Goal: Task Accomplishment & Management: Complete application form

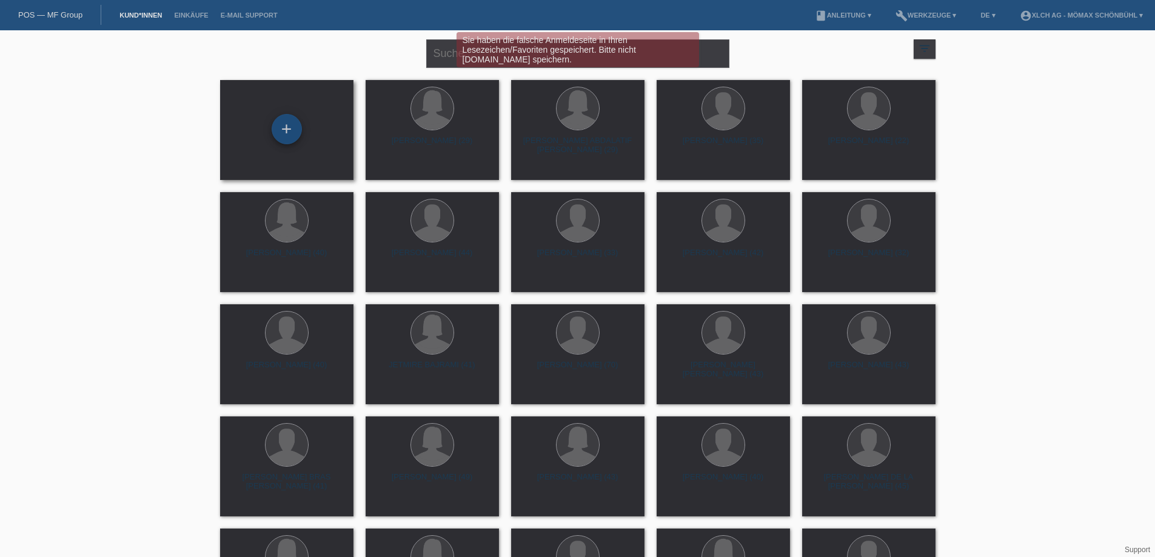
click at [287, 129] on div "+" at bounding box center [287, 129] width 30 height 30
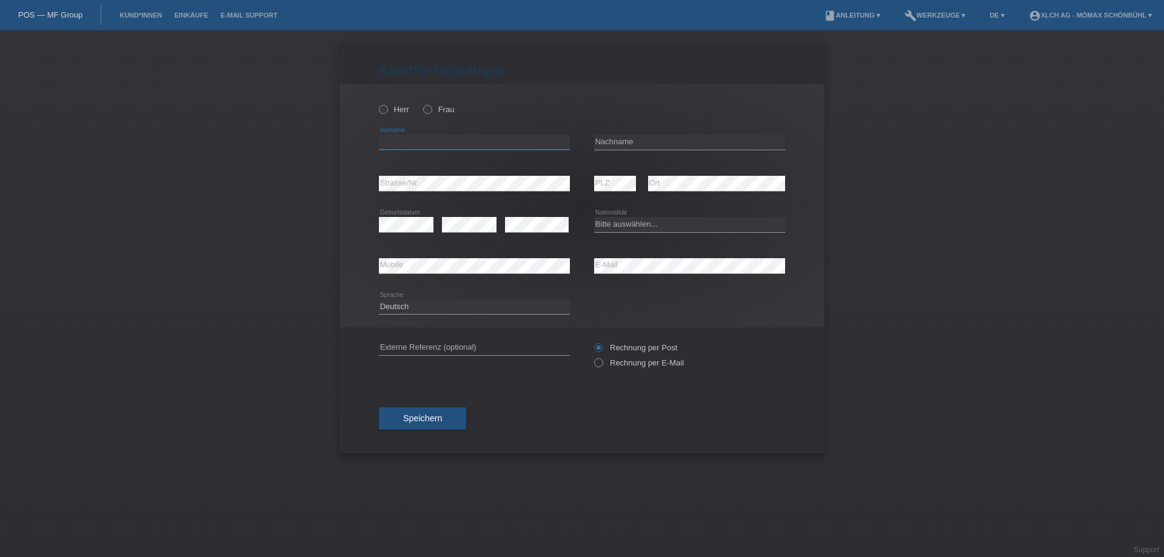
click at [411, 146] on input "text" at bounding box center [474, 142] width 191 height 15
click at [421, 103] on icon at bounding box center [421, 103] width 0 height 0
click at [425, 109] on input "Frau" at bounding box center [427, 109] width 8 height 8
radio input "true"
click at [389, 140] on input "text" at bounding box center [474, 142] width 191 height 15
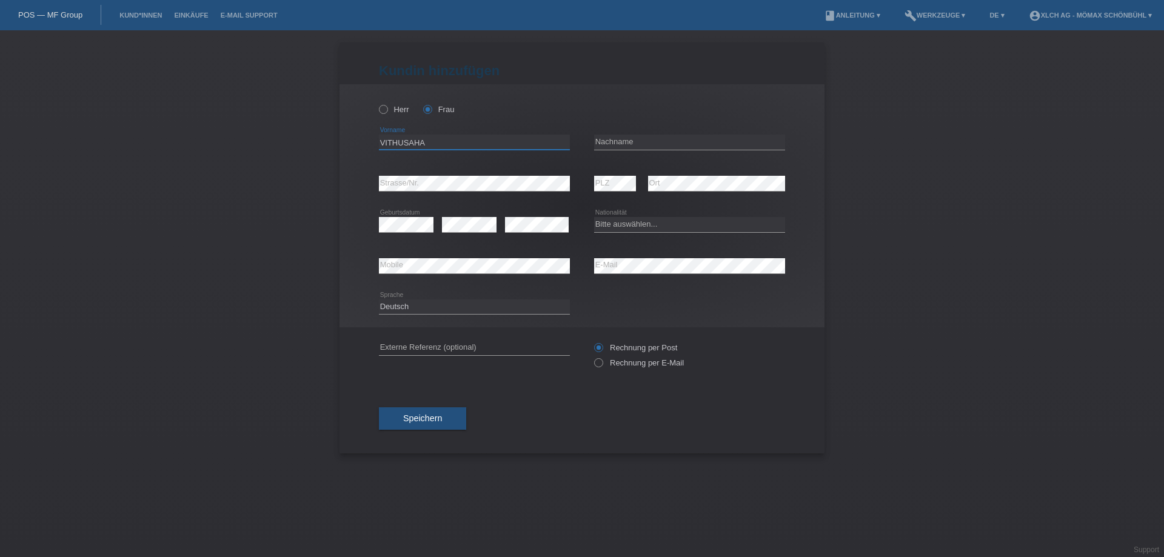
type input "VITHUSAHA"
type input "VIJ"
click at [414, 141] on input "VITHUSAHA" at bounding box center [474, 142] width 191 height 15
type input "VITHUSHA"
click at [612, 139] on input "VIJ" at bounding box center [689, 142] width 191 height 15
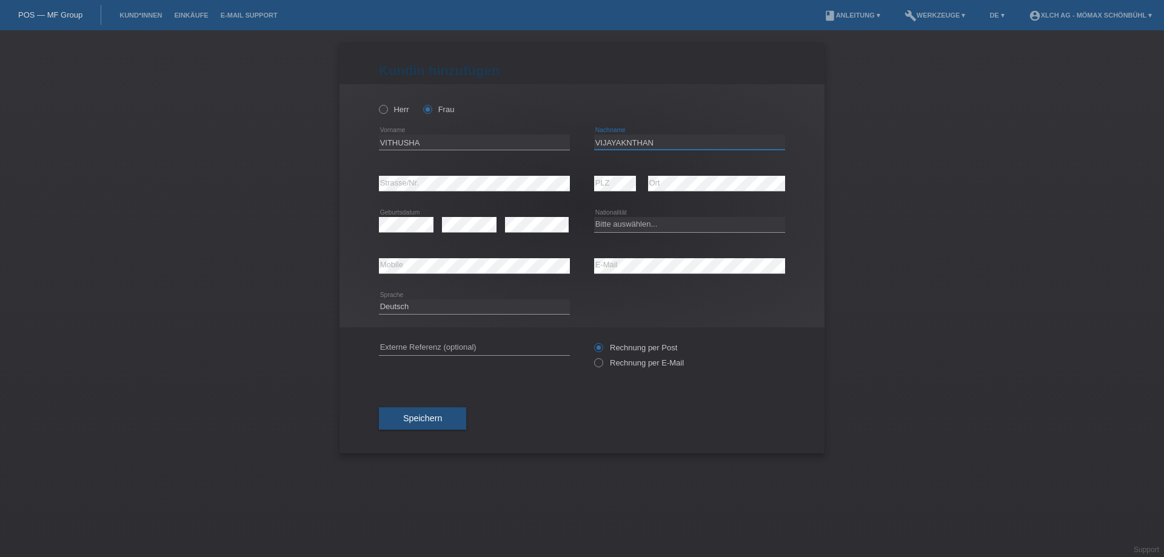
click at [625, 138] on input "VIJAYAKNTHAN" at bounding box center [689, 142] width 191 height 15
type input "VIJAYAKANTHAN"
click at [629, 227] on select "Bitte auswählen... Schweiz Deutschland Liechtenstein Österreich ------------ Af…" at bounding box center [689, 224] width 191 height 15
select select "CH"
click at [594, 217] on select "Bitte auswählen... Schweiz Deutschland Liechtenstein Österreich ------------ Af…" at bounding box center [689, 224] width 191 height 15
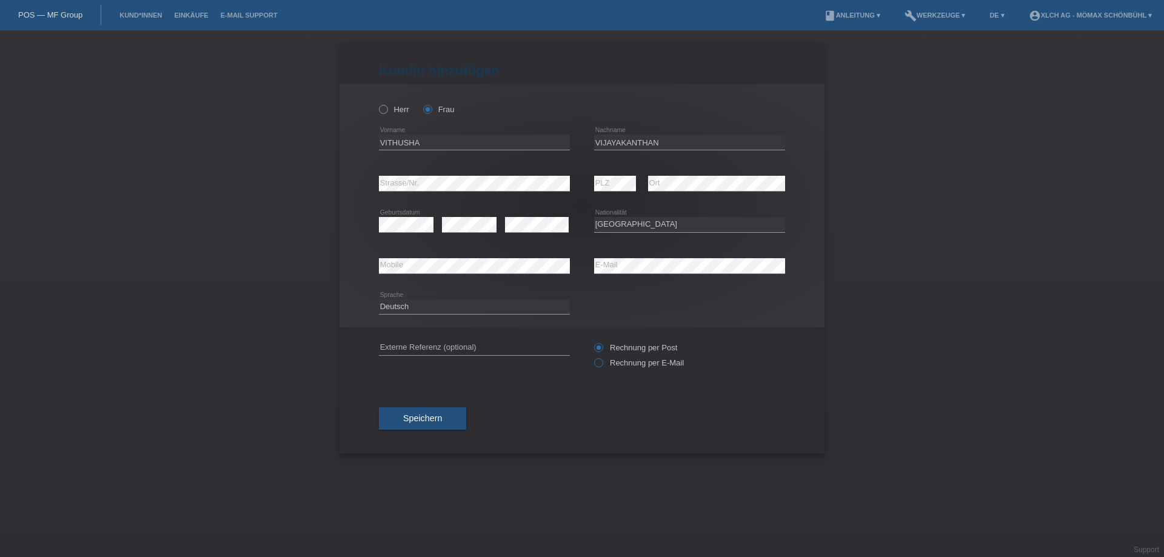
click at [592, 357] on icon at bounding box center [592, 357] width 0 height 0
click at [600, 361] on input "Rechnung per E-Mail" at bounding box center [598, 365] width 8 height 15
radio input "true"
click at [592, 341] on icon at bounding box center [592, 341] width 0 height 0
click at [597, 347] on input "Rechnung per Post" at bounding box center [598, 350] width 8 height 15
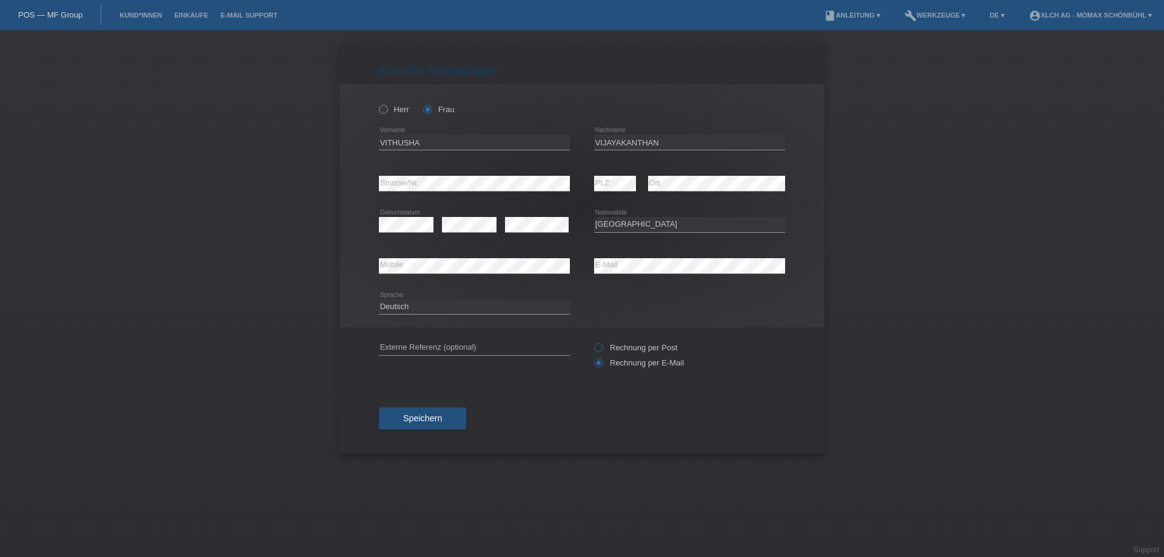
radio input "true"
click at [432, 417] on span "Speichern" at bounding box center [422, 419] width 39 height 10
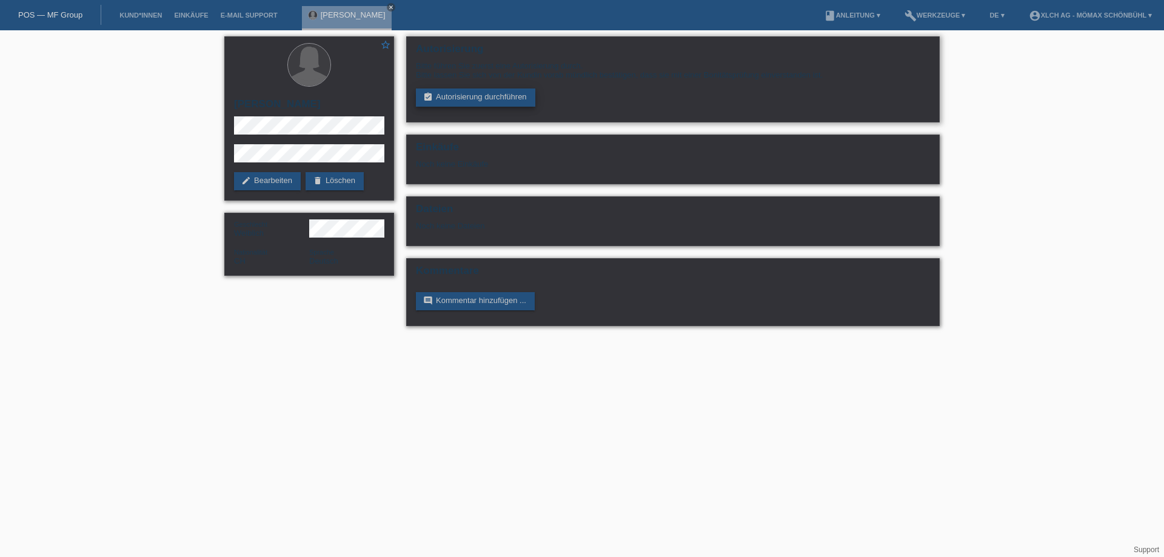
click at [495, 97] on link "assignment_turned_in Autorisierung durchführen" at bounding box center [475, 98] width 119 height 18
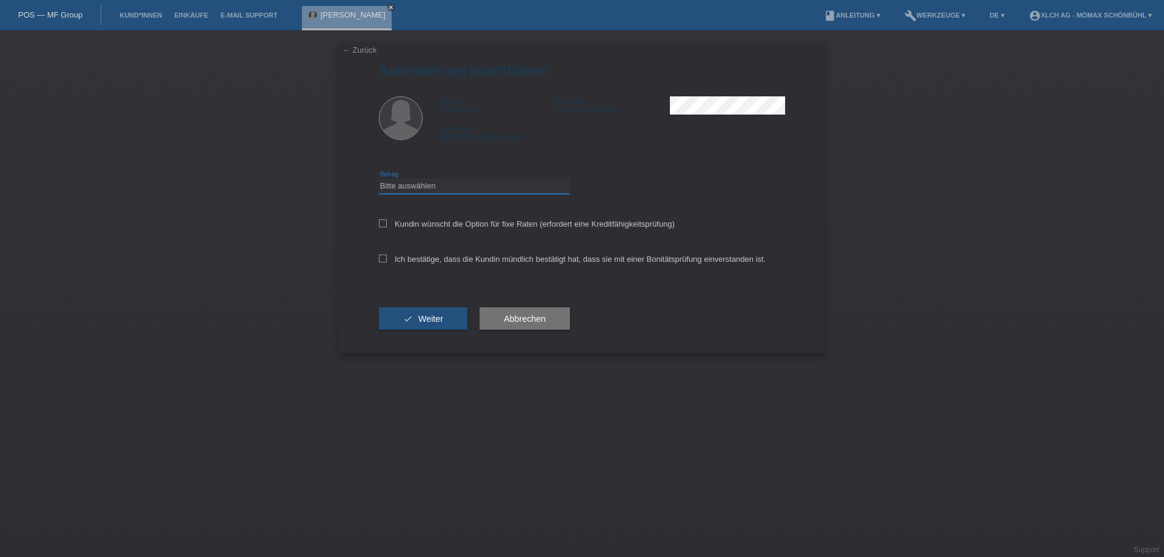
click at [388, 187] on select "Bitte auswählen CHF 1.00 - CHF 499.00 CHF 500.00 - CHF 1'999.00 CHF 2'000.00 - …" at bounding box center [474, 186] width 191 height 15
select select "2"
click at [379, 179] on select "Bitte auswählen CHF 1.00 - CHF 499.00 CHF 500.00 - CHF 1'999.00 CHF 2'000.00 - …" at bounding box center [474, 186] width 191 height 15
click at [380, 221] on icon at bounding box center [383, 224] width 8 height 8
click at [380, 221] on input "Kundin wünscht die Option für fixe Raten (erfordert eine Kreditfähigkeitsprüfun…" at bounding box center [383, 224] width 8 height 8
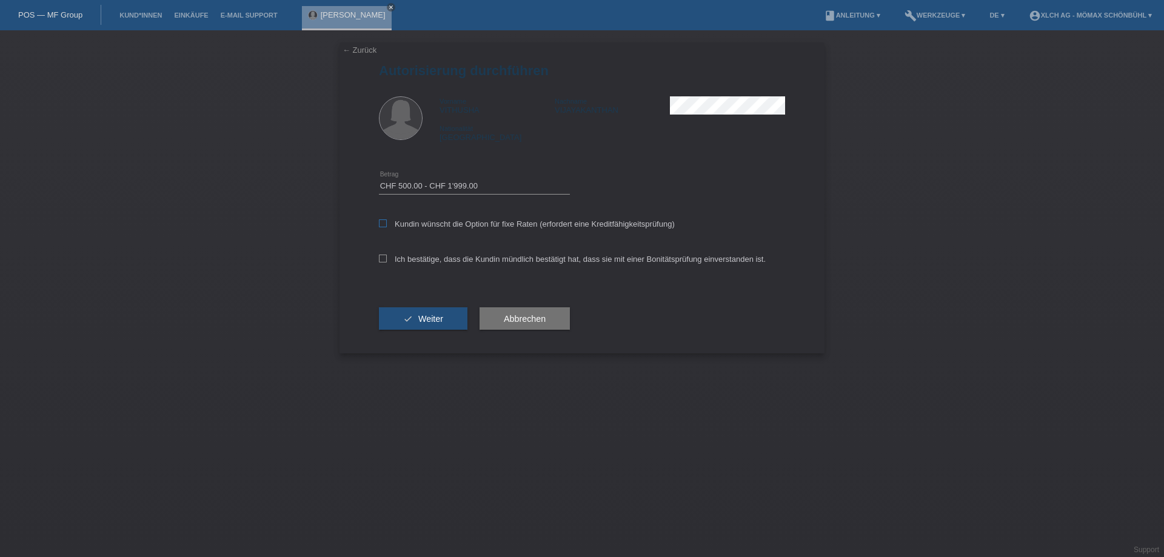
checkbox input "true"
click at [381, 260] on icon at bounding box center [383, 259] width 8 height 8
click at [381, 260] on input "Ich bestätige, dass die Kundin mündlich bestätigt hat, dass sie mit einer Bonit…" at bounding box center [383, 259] width 8 height 8
checkbox input "true"
click at [425, 320] on span "Weiter" at bounding box center [430, 319] width 25 height 10
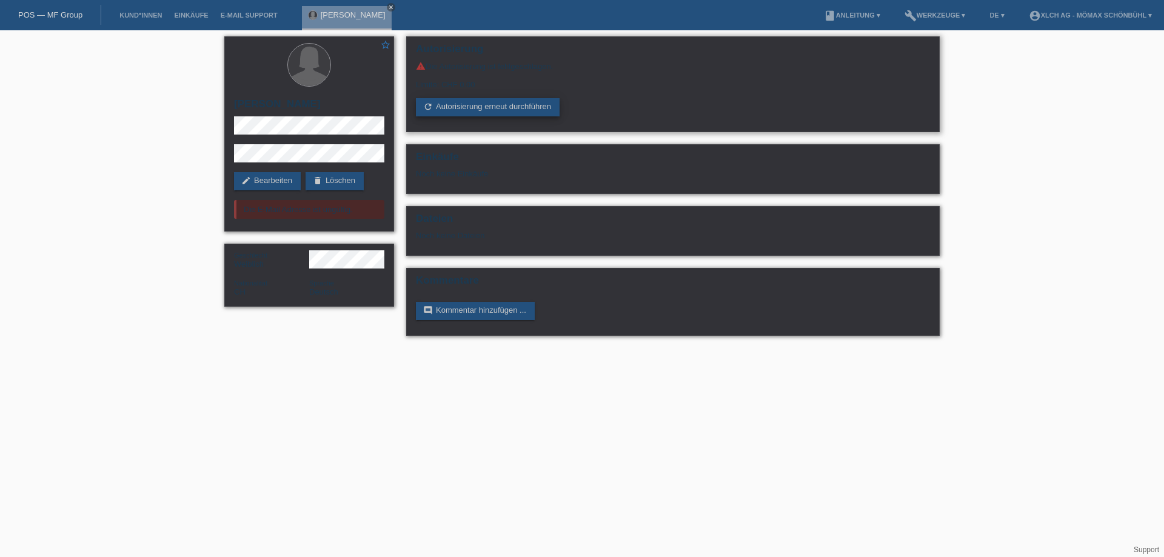
click at [475, 110] on link "refresh Autorisierung erneut durchführen" at bounding box center [488, 107] width 144 height 18
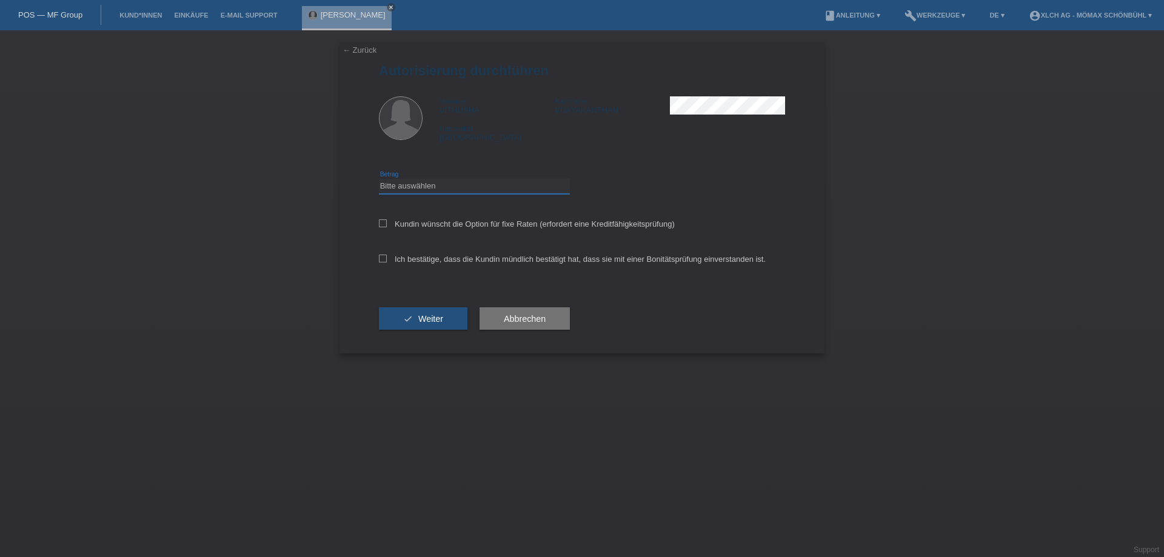
click at [404, 189] on select "Bitte auswählen CHF 1.00 - CHF 499.00 CHF 500.00 - CHF 1'999.00 CHF 2'000.00 - …" at bounding box center [474, 186] width 191 height 15
select select "1"
click at [379, 179] on select "Bitte auswählen CHF 1.00 - CHF 499.00 CHF 500.00 - CHF 1'999.00 CHF 2'000.00 - …" at bounding box center [474, 186] width 191 height 15
click at [382, 222] on icon at bounding box center [383, 224] width 8 height 8
click at [382, 222] on input "Kundin wünscht die Option für fixe Raten (erfordert eine Kreditfähigkeitsprüfun…" at bounding box center [383, 224] width 8 height 8
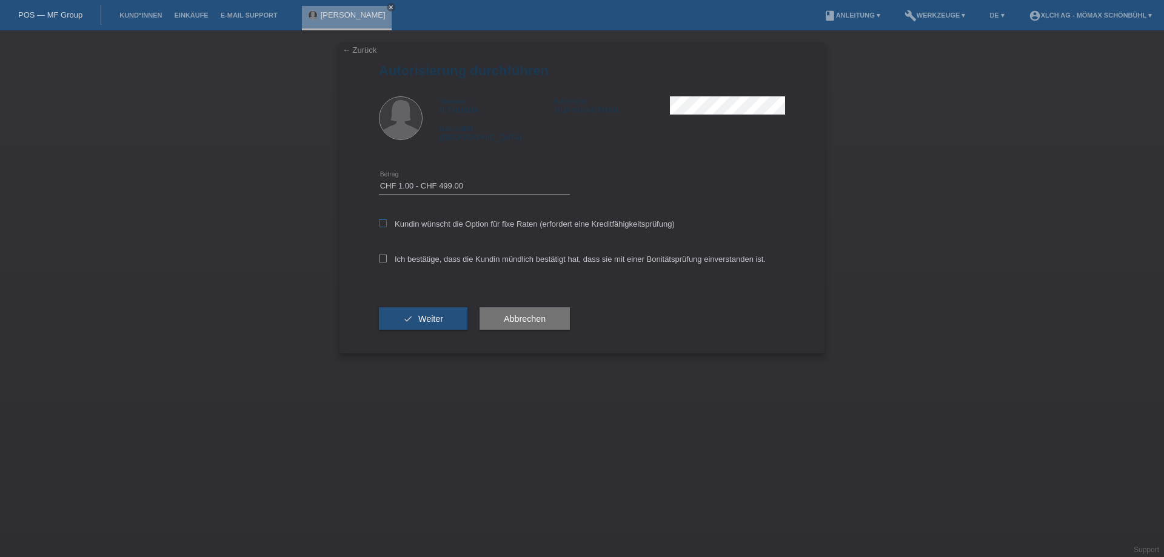
checkbox input "true"
click at [382, 257] on icon at bounding box center [383, 259] width 8 height 8
click at [382, 257] on input "Ich bestätige, dass die Kundin mündlich bestätigt hat, dass sie mit einer Bonit…" at bounding box center [383, 259] width 8 height 8
checkbox input "true"
click at [417, 318] on button "check Weiter" at bounding box center [423, 318] width 89 height 23
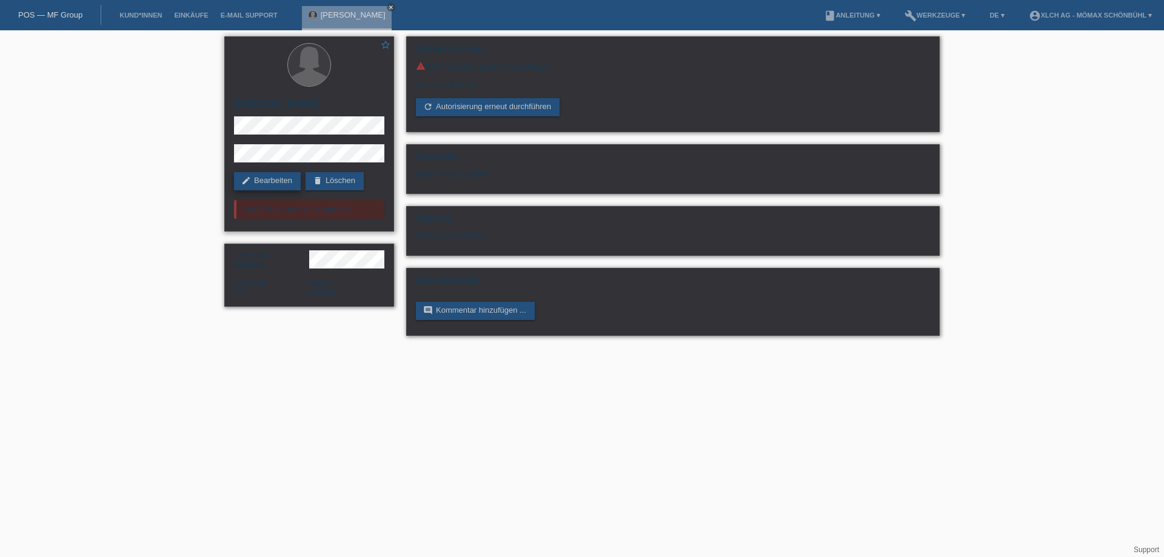
click at [258, 181] on link "edit Bearbeiten" at bounding box center [267, 181] width 67 height 18
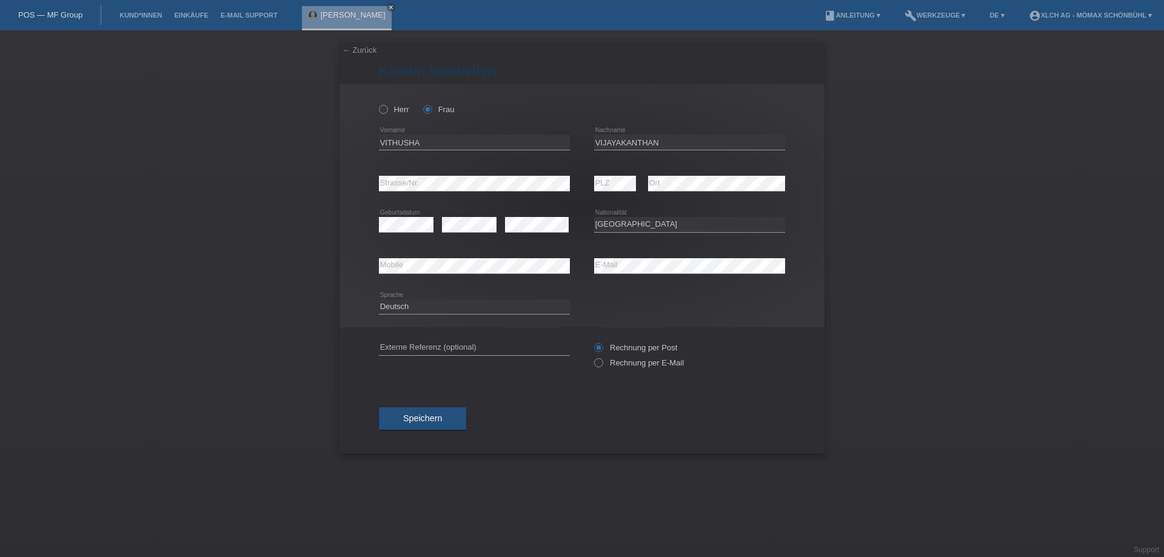
select select "CH"
click at [408, 145] on input "VITHUSHA" at bounding box center [474, 142] width 191 height 15
drag, startPoint x: 429, startPoint y: 147, endPoint x: 372, endPoint y: 143, distance: 57.1
click at [369, 144] on div "Herr Frau [GEOGRAPHIC_DATA] error Vorname" at bounding box center [582, 205] width 485 height 243
click at [377, 103] on icon at bounding box center [377, 103] width 0 height 0
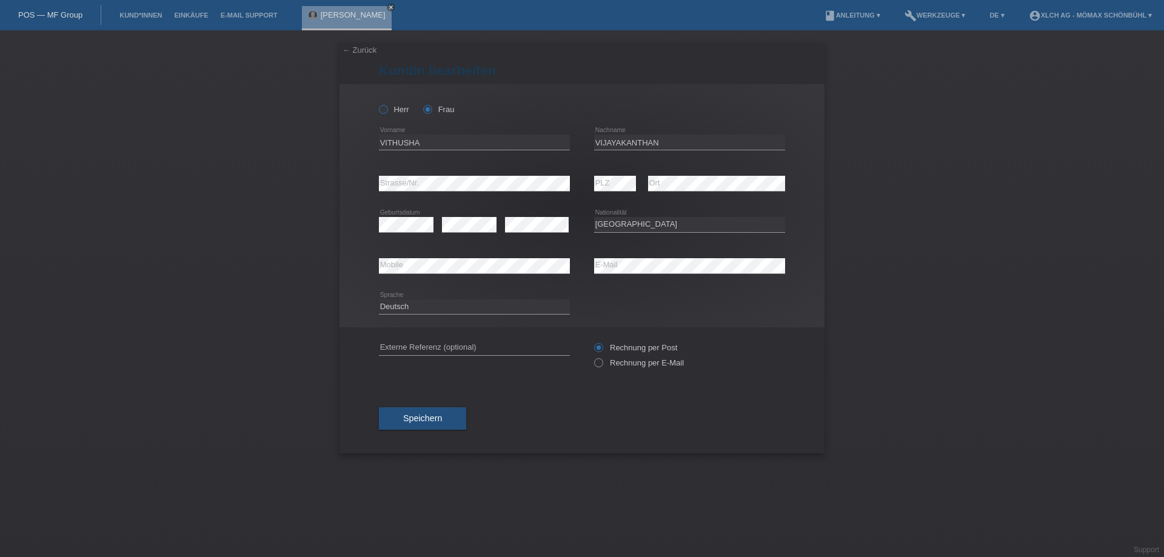
click at [382, 112] on input "Herr" at bounding box center [383, 109] width 8 height 8
radio input "true"
click at [423, 141] on input "VITHUSHA" at bounding box center [474, 142] width 191 height 15
type input "V"
drag, startPoint x: 664, startPoint y: 139, endPoint x: 582, endPoint y: 136, distance: 82.5
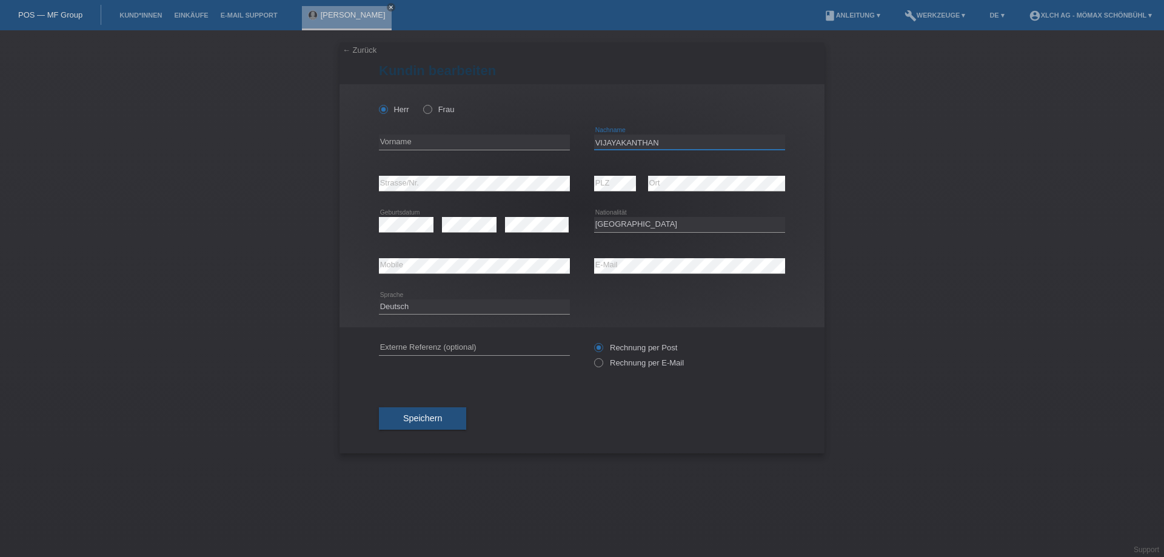
click at [582, 136] on div "error Vorname VIJAYAKANTHAN error Nachname" at bounding box center [582, 142] width 406 height 41
type input "SAJINTHAN"
click at [361, 45] on link "← Zurück" at bounding box center [360, 49] width 34 height 9
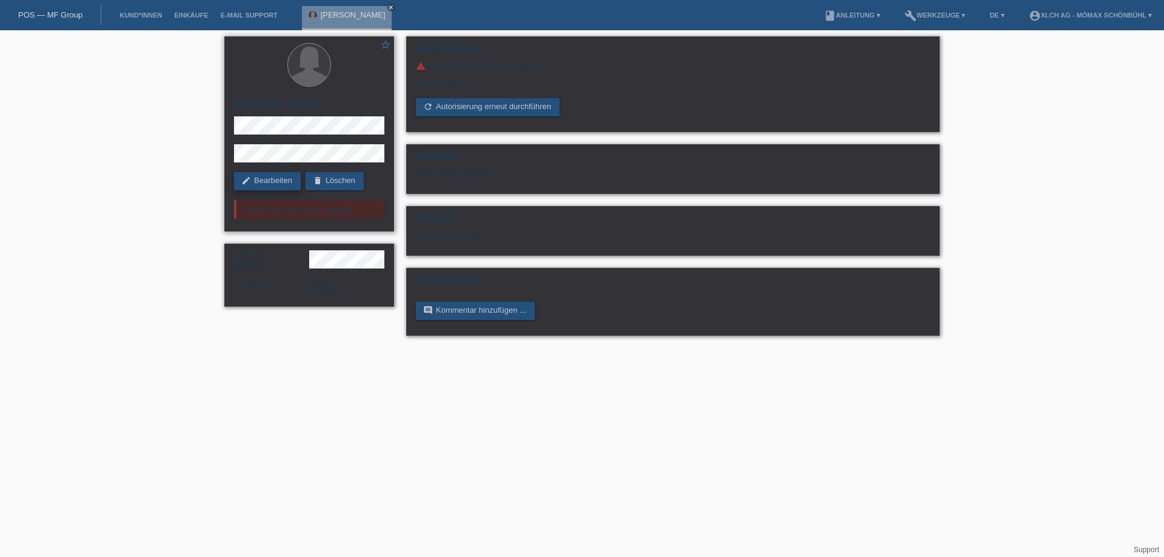
click at [269, 178] on link "edit Bearbeiten" at bounding box center [267, 181] width 67 height 18
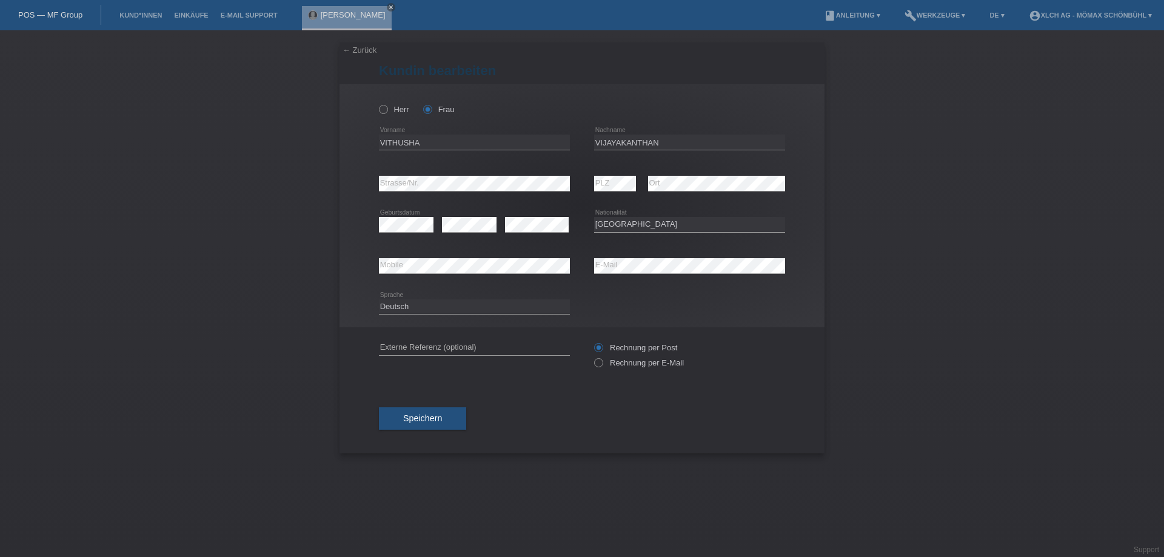
select select "CH"
click at [377, 103] on icon at bounding box center [377, 103] width 0 height 0
click at [384, 109] on input "Herr" at bounding box center [383, 109] width 8 height 8
radio input "true"
click at [384, 143] on input "VITHUSHA" at bounding box center [474, 142] width 191 height 15
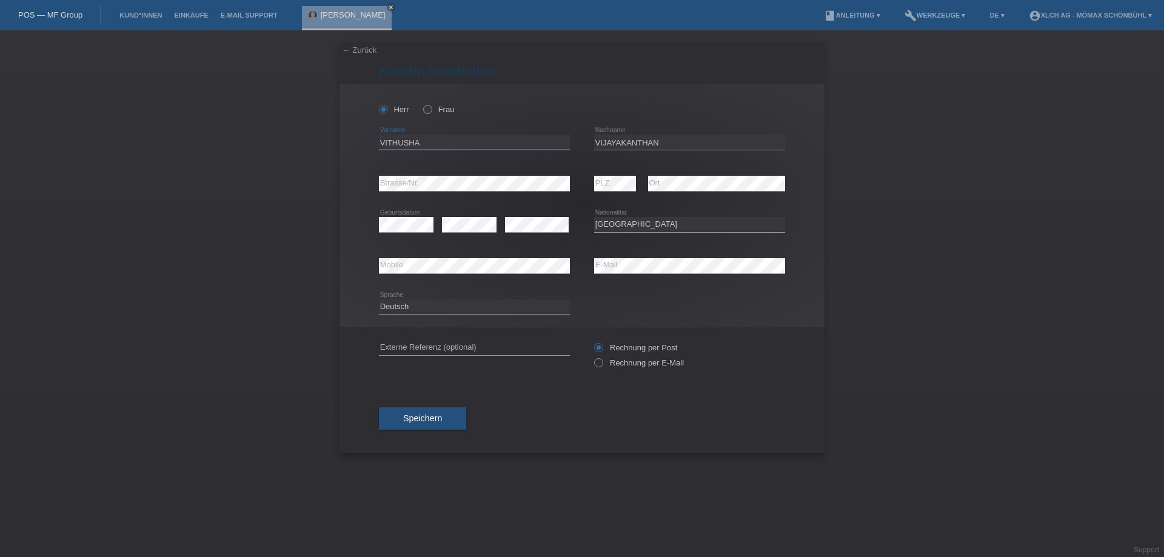
drag, startPoint x: 423, startPoint y: 139, endPoint x: 372, endPoint y: 148, distance: 51.7
click at [364, 146] on div "Herr Frau VITHUSHA error Vorname" at bounding box center [582, 205] width 485 height 243
type input "SAJINTHAN"
type input "SETHURASA"
click at [626, 221] on select "Bitte auswählen... Schweiz Deutschland Liechtenstein Österreich ------------ Af…" at bounding box center [689, 224] width 191 height 15
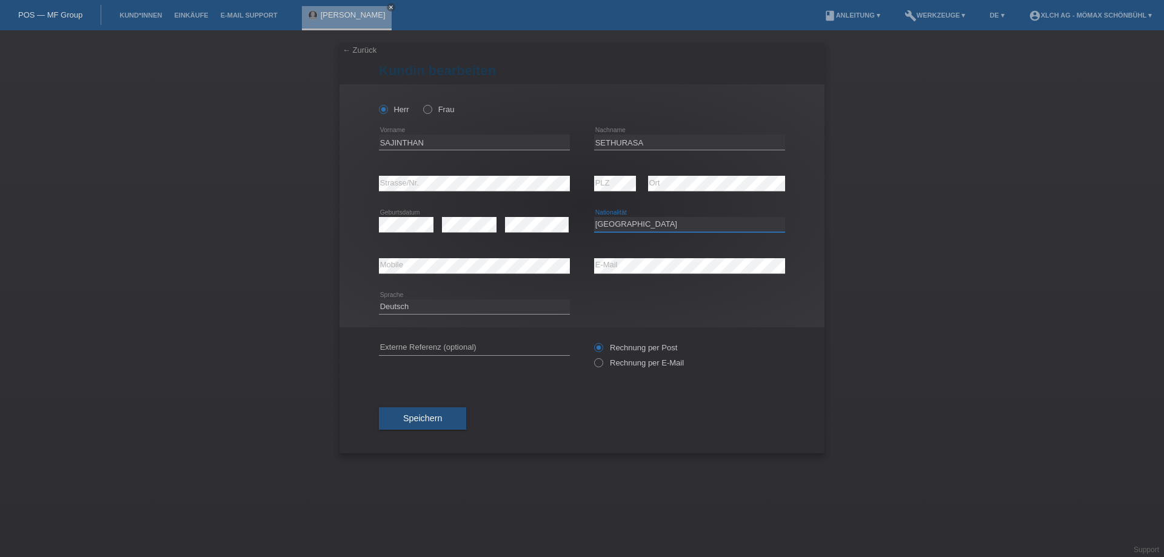
click at [603, 221] on select "Bitte auswählen... Schweiz Deutschland Liechtenstein Österreich ------------ Af…" at bounding box center [689, 224] width 191 height 15
select select "LK"
click at [594, 217] on select "Bitte auswählen... Schweiz Deutschland Liechtenstein Österreich ------------ Af…" at bounding box center [689, 224] width 191 height 15
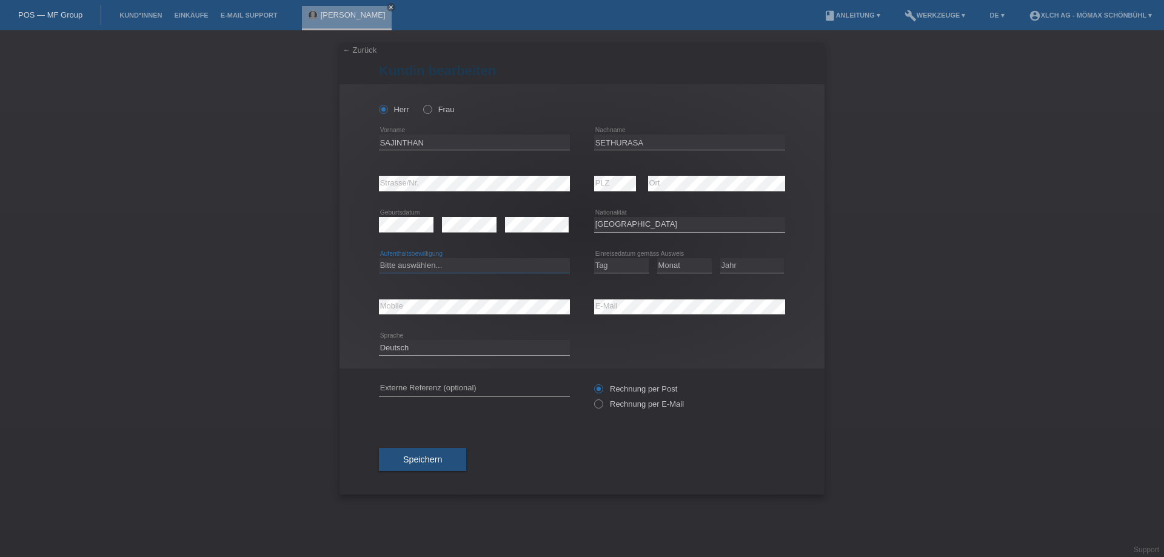
click at [412, 267] on select "Bitte auswählen... C B B - Flüchtlingsstatus Andere" at bounding box center [474, 265] width 191 height 15
select select "B"
click at [379, 258] on select "Bitte auswählen... C B B - Flüchtlingsstatus Andere" at bounding box center [474, 265] width 191 height 15
click at [551, 309] on div "error Mobile error E-Mail" at bounding box center [582, 306] width 406 height 41
click at [610, 263] on select "Tag 01 02 03 04 05 06 07 08 09 10 11" at bounding box center [621, 265] width 55 height 15
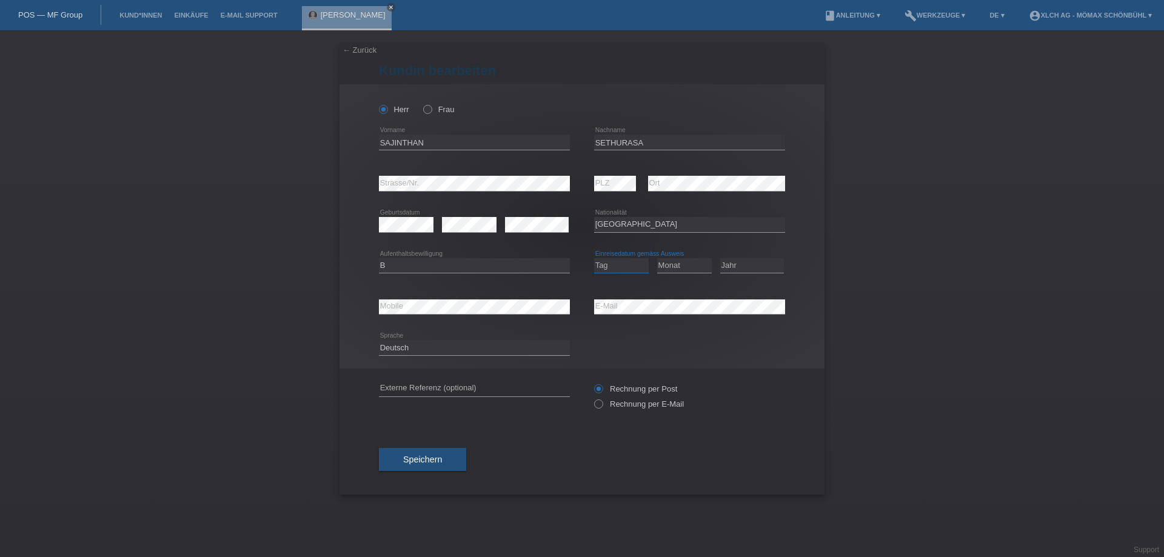
select select "07"
click at [696, 266] on select "Monat 01 02 03 04 05 06 07 08 09 10 11" at bounding box center [684, 265] width 55 height 15
select select "05"
click at [657, 258] on select "Monat 01 02 03 04 05 06 07 08 09 10 11" at bounding box center [684, 265] width 55 height 15
click at [736, 268] on select "Jahr 2025 2024 2023 2022 2021 2020 2019 2018 2017 2016 2015 2014 2013 2012 2011…" at bounding box center [752, 265] width 64 height 15
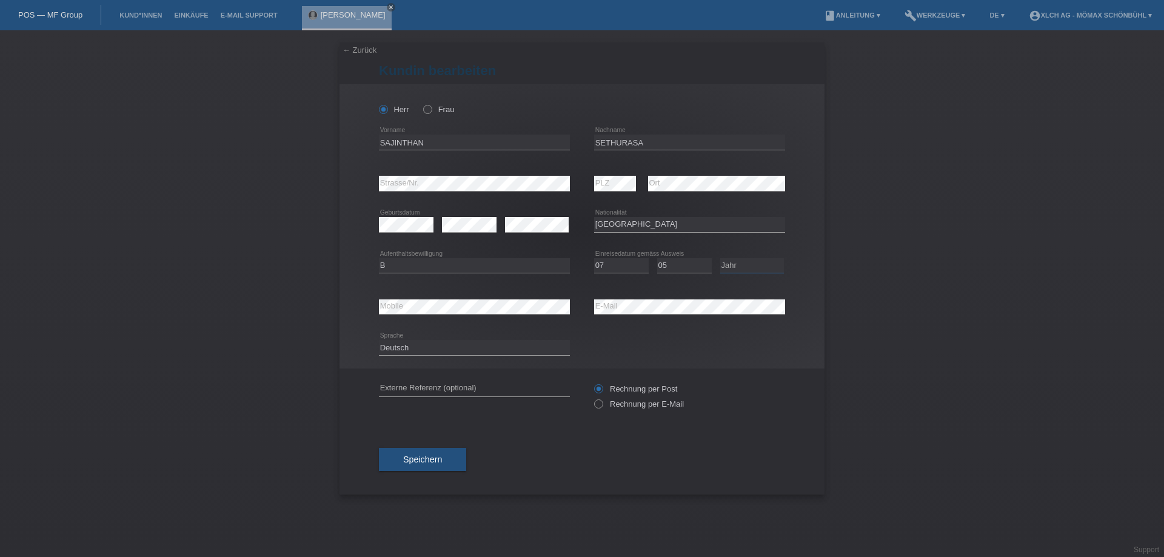
select select "2024"
click at [720, 258] on select "Jahr 2025 2024 2023 2022 2021 2020 2019 2018 2017 2016 2015 2014 2013 2012 2011…" at bounding box center [752, 265] width 64 height 15
click at [412, 458] on span "Speichern" at bounding box center [422, 460] width 39 height 10
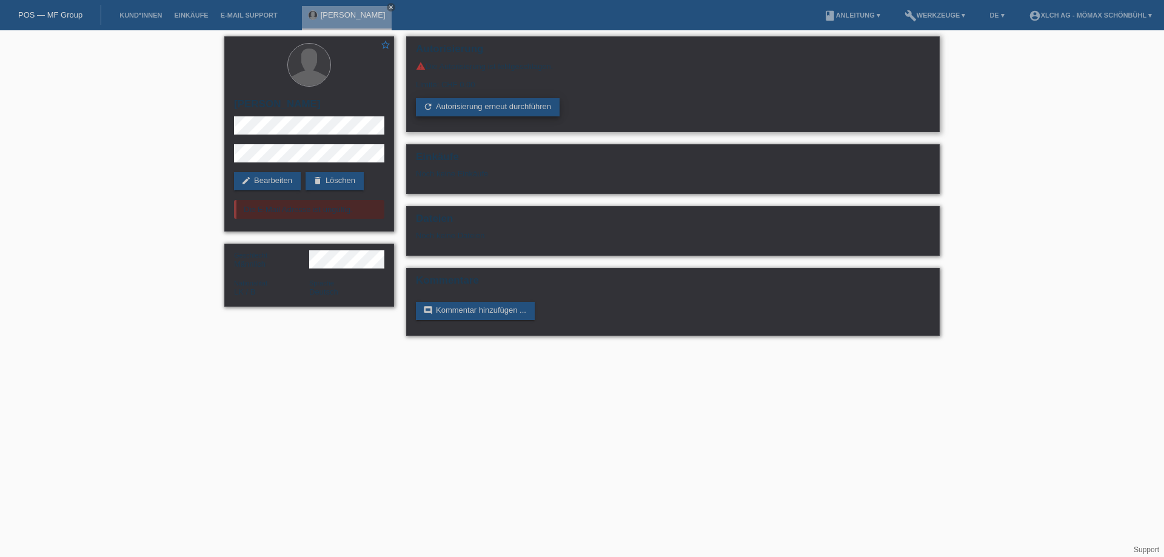
click at [446, 110] on link "refresh Autorisierung erneut durchführen" at bounding box center [488, 107] width 144 height 18
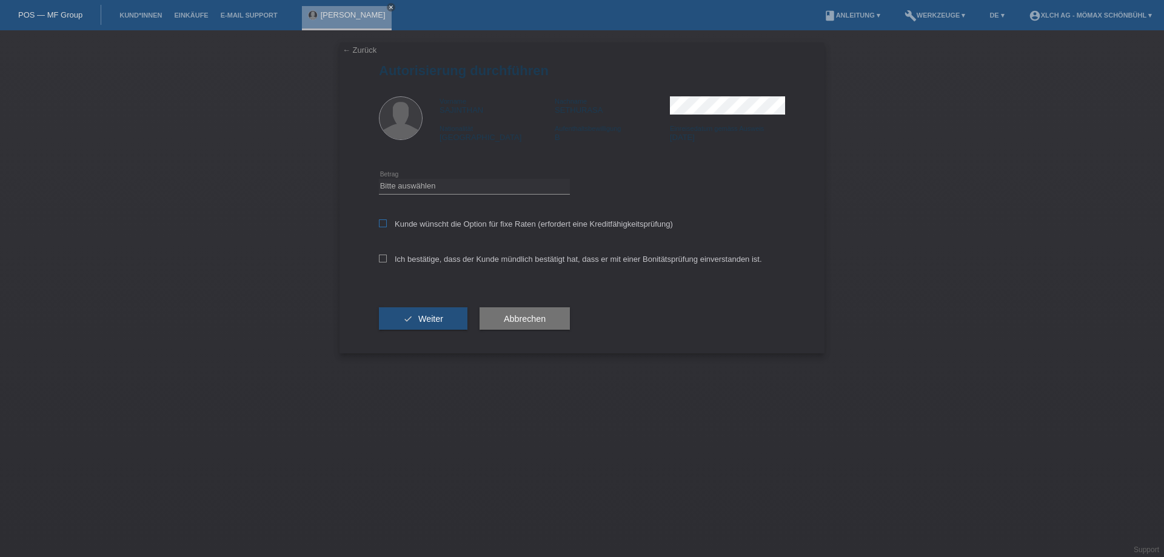
click at [380, 223] on icon at bounding box center [383, 224] width 8 height 8
click at [380, 223] on input "Kunde wünscht die Option für fixe Raten (erfordert eine Kreditfähigkeitsprüfung)" at bounding box center [383, 224] width 8 height 8
checkbox input "true"
click at [381, 263] on label "Ich bestätige, dass der Kunde mündlich bestätigt hat, dass er mit einer Bonität…" at bounding box center [570, 259] width 383 height 9
click at [381, 263] on input "Ich bestätige, dass der Kunde mündlich bestätigt hat, dass er mit einer Bonität…" at bounding box center [383, 259] width 8 height 8
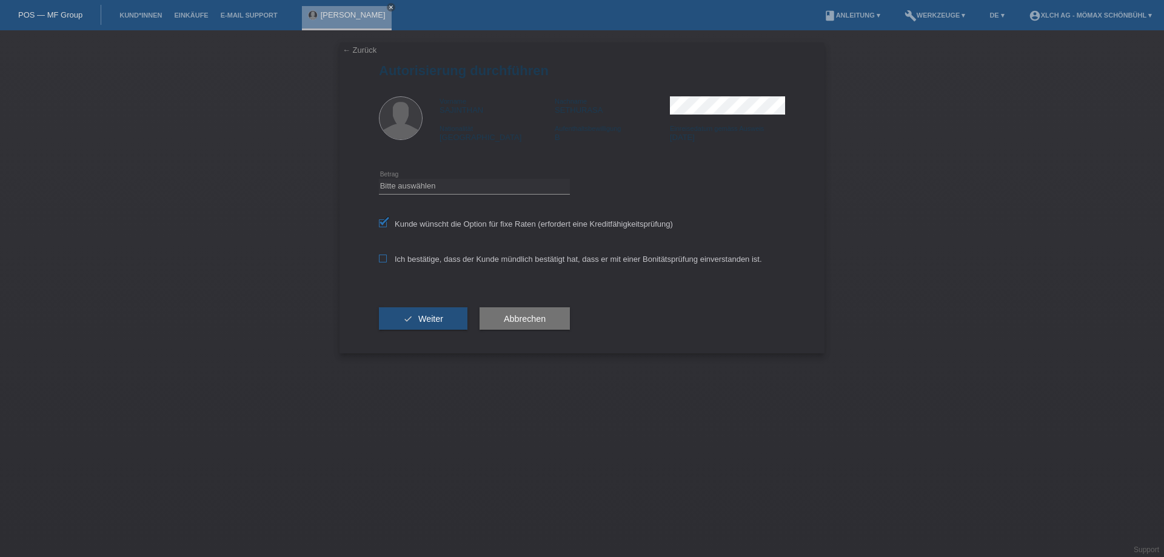
checkbox input "true"
click at [385, 223] on icon at bounding box center [383, 224] width 8 height 8
click at [385, 223] on input "Kunde wünscht die Option für fixe Raten (erfordert eine Kreditfähigkeitsprüfung)" at bounding box center [383, 224] width 8 height 8
checkbox input "false"
click at [393, 187] on select "Bitte auswählen CHF 1.00 - CHF 499.00 CHF 500.00 - CHF 1'999.00 CHF 2'000.00 - …" at bounding box center [474, 186] width 191 height 15
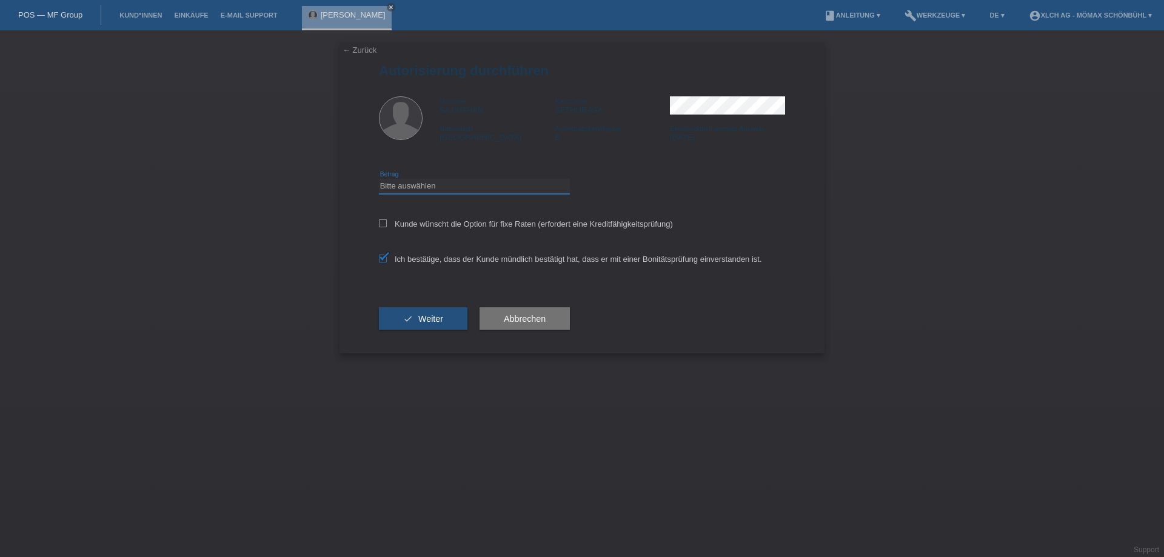
select select "2"
click at [379, 179] on select "Bitte auswählen CHF 1.00 - CHF 499.00 CHF 500.00 - CHF 1'999.00 CHF 2'000.00 - …" at bounding box center [474, 186] width 191 height 15
click at [405, 319] on button "check Weiter" at bounding box center [423, 318] width 89 height 23
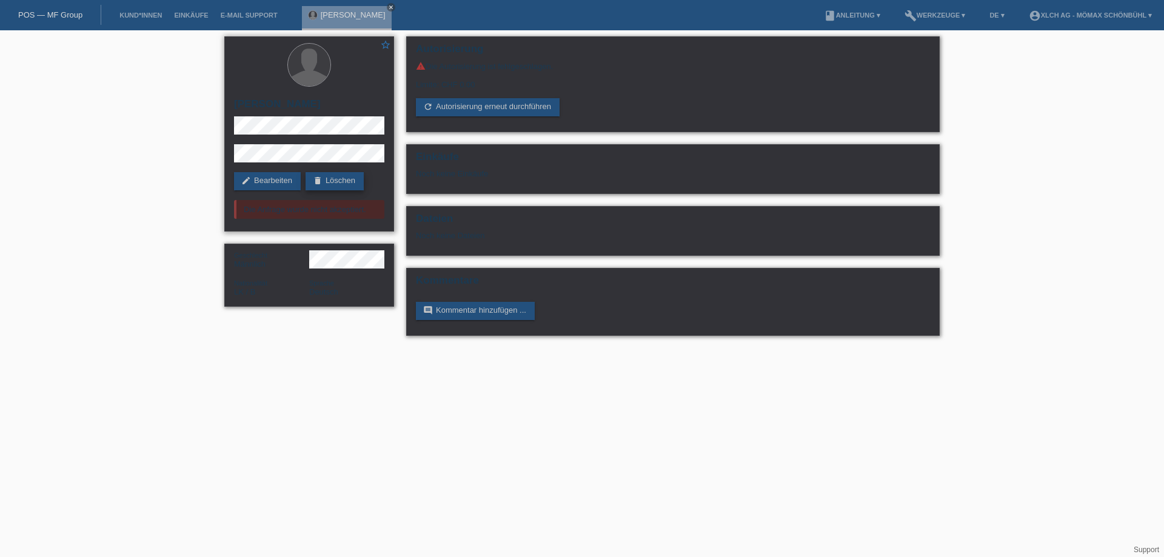
click at [344, 182] on link "delete Löschen" at bounding box center [335, 181] width 58 height 18
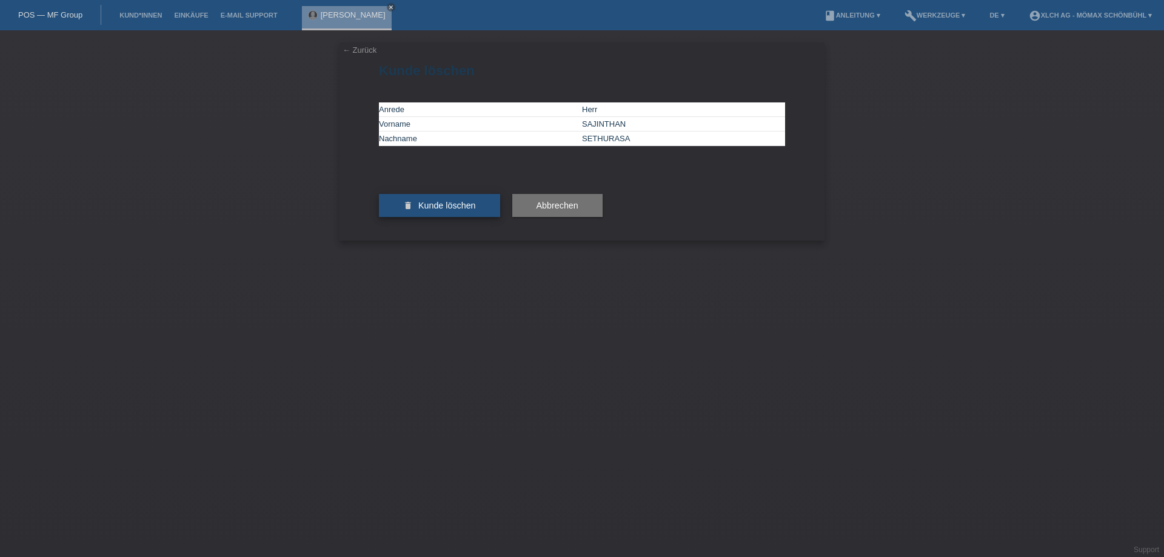
click at [447, 217] on button "delete Kunde löschen" at bounding box center [439, 205] width 121 height 23
